Goal: Entertainment & Leisure: Consume media (video, audio)

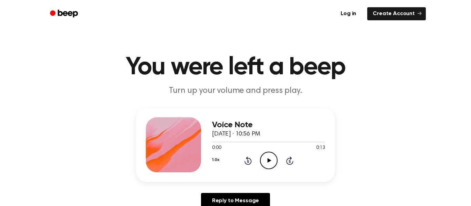
click at [268, 165] on icon "Play Audio" at bounding box center [269, 161] width 18 height 18
click at [264, 163] on icon "Play Audio" at bounding box center [269, 161] width 18 height 18
click at [271, 163] on icon "Play Audio" at bounding box center [269, 161] width 18 height 18
click at [268, 163] on icon "Play Audio" at bounding box center [269, 161] width 18 height 18
